Goal: Navigation & Orientation: Understand site structure

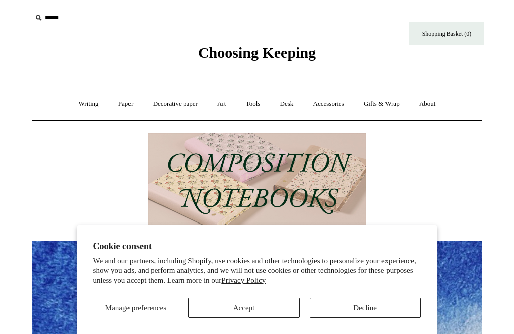
click at [374, 309] on button "Decline" at bounding box center [365, 308] width 111 height 20
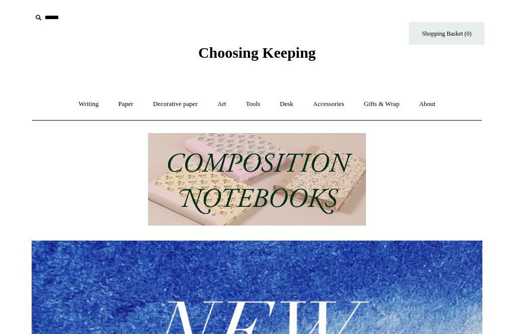
click at [397, 107] on link "Gifts & Wrap +" at bounding box center [382, 104] width 54 height 27
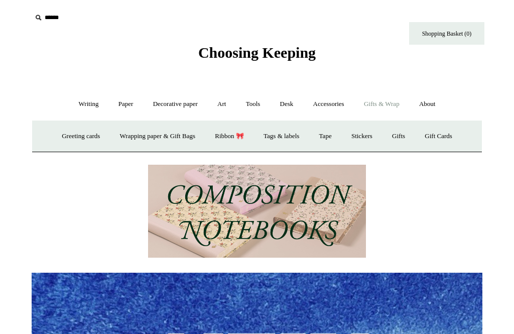
click at [412, 140] on link "Gifts +" at bounding box center [398, 136] width 31 height 27
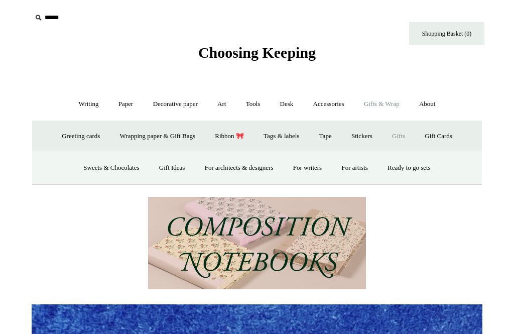
click at [172, 169] on link "Gift Ideas" at bounding box center [172, 168] width 44 height 27
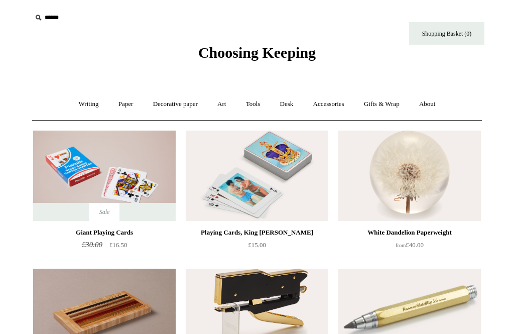
click at [392, 108] on link "Gifts & Wrap +" at bounding box center [382, 104] width 54 height 27
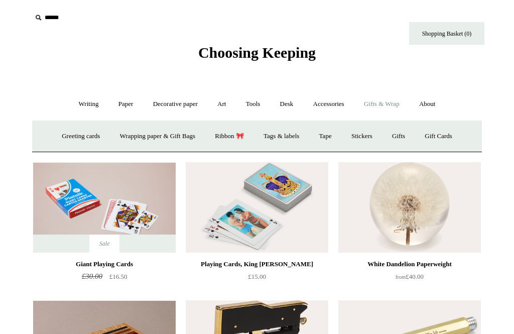
click at [408, 138] on link "Gifts +" at bounding box center [398, 136] width 31 height 27
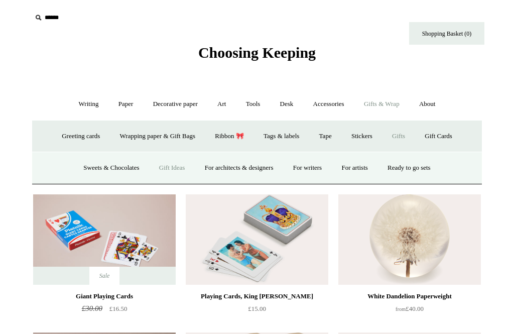
click at [426, 170] on link "Ready to go sets" at bounding box center [408, 168] width 61 height 27
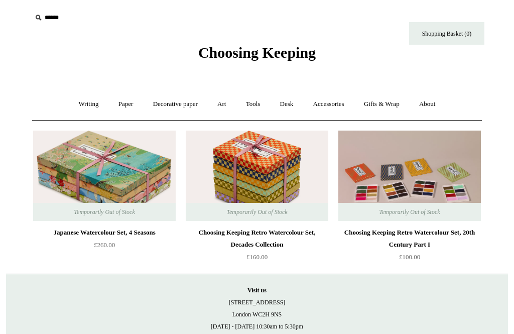
click at [224, 109] on link "Art +" at bounding box center [221, 104] width 27 height 27
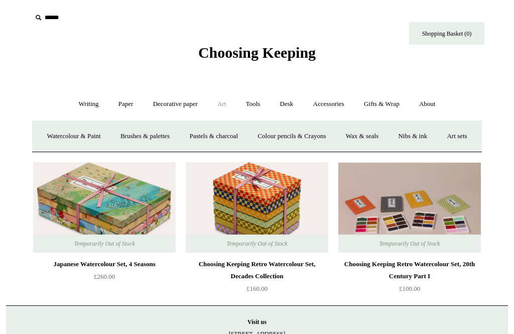
click at [97, 141] on link "Watercolour & Paint" at bounding box center [74, 136] width 72 height 27
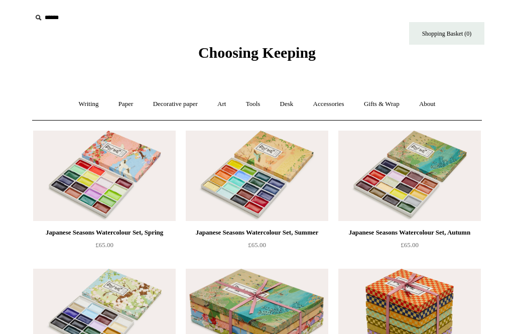
click at [222, 104] on link "Art +" at bounding box center [221, 104] width 27 height 27
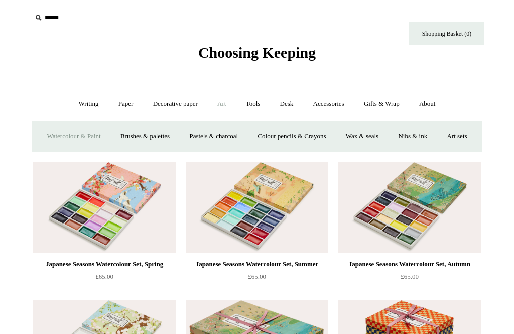
click at [239, 138] on link "Pastels & charcoal" at bounding box center [213, 136] width 67 height 27
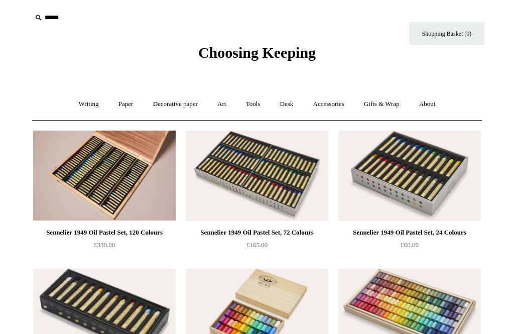
click at [219, 107] on link "Art +" at bounding box center [221, 104] width 27 height 27
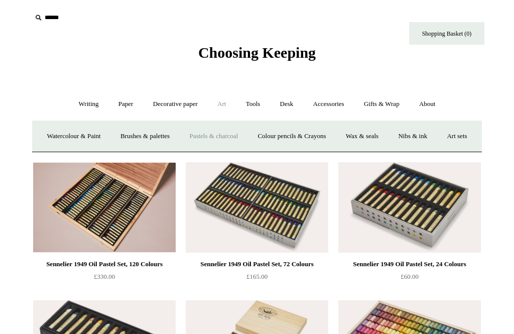
click at [173, 137] on link "Brushes & palettes" at bounding box center [144, 136] width 67 height 27
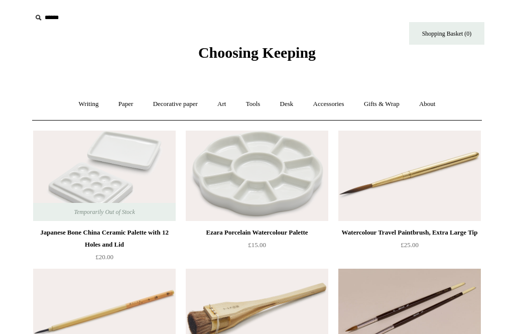
click at [114, 103] on link "Paper +" at bounding box center [125, 104] width 33 height 27
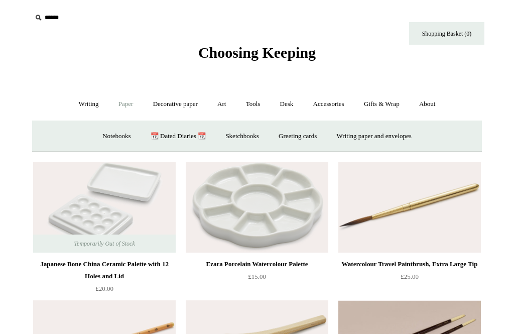
click at [224, 104] on link "Art +" at bounding box center [221, 104] width 27 height 27
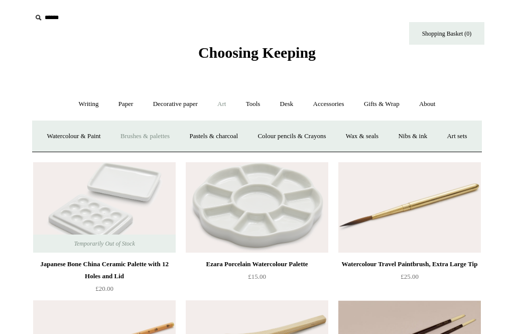
click at [438, 150] on link "Art sets" at bounding box center [457, 136] width 38 height 27
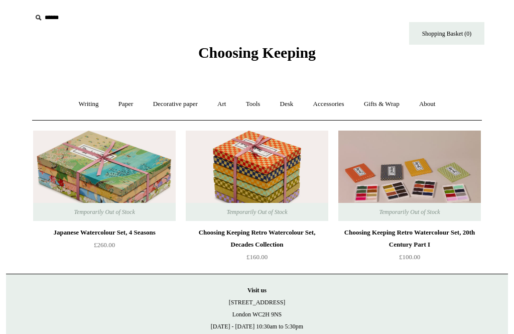
click at [183, 104] on link "Decorative paper +" at bounding box center [175, 104] width 63 height 27
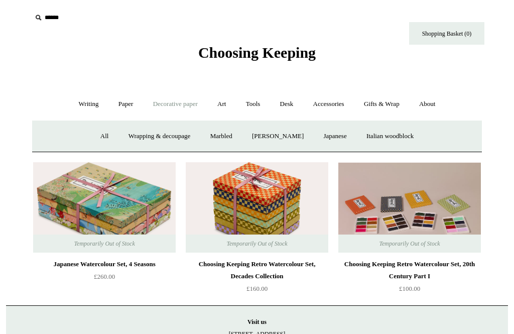
click at [416, 138] on link "Italian woodblock" at bounding box center [389, 136] width 65 height 27
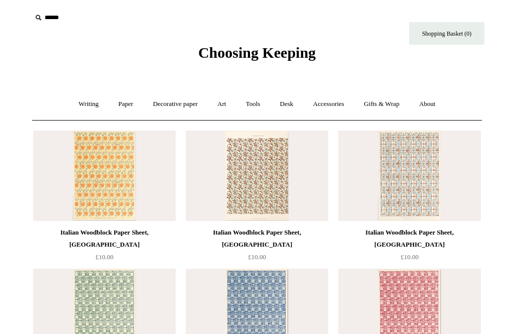
click at [122, 107] on link "Paper +" at bounding box center [125, 104] width 33 height 27
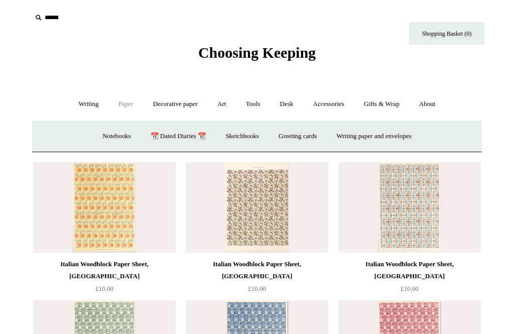
click at [94, 106] on link "Writing +" at bounding box center [89, 104] width 38 height 27
click at [329, 140] on link "Wood pencils +" at bounding box center [318, 136] width 54 height 27
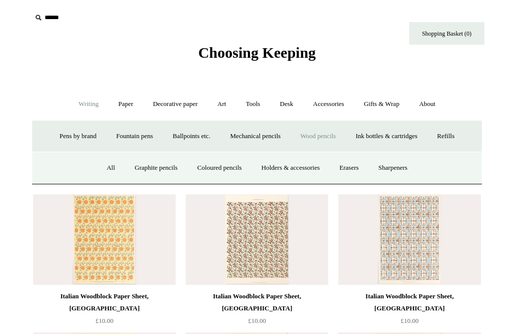
click at [411, 139] on link "Ink bottles & cartridges +" at bounding box center [386, 136] width 80 height 27
click at [149, 162] on link "Universal" at bounding box center [148, 168] width 44 height 27
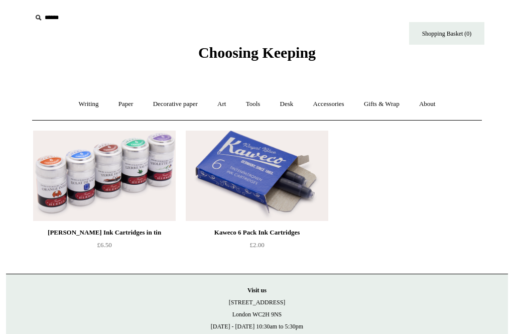
click at [84, 104] on link "Writing +" at bounding box center [89, 104] width 38 height 27
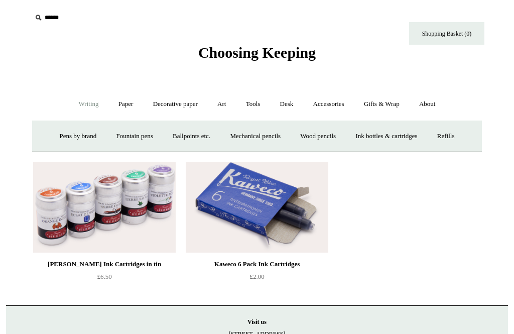
click at [189, 138] on link "Ballpoints etc. +" at bounding box center [192, 136] width 56 height 27
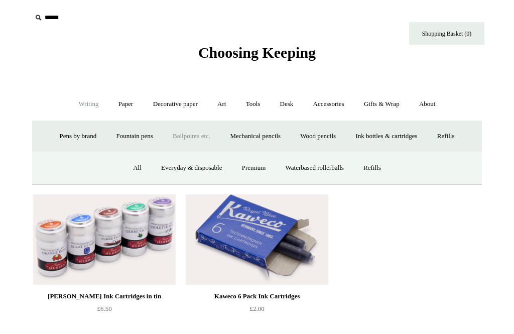
click at [125, 142] on link "Fountain pens +" at bounding box center [134, 136] width 55 height 27
click at [73, 141] on link "Pens by brand +" at bounding box center [78, 136] width 55 height 27
click at [299, 173] on link "Pilot" at bounding box center [294, 168] width 31 height 27
